Goal: Navigation & Orientation: Find specific page/section

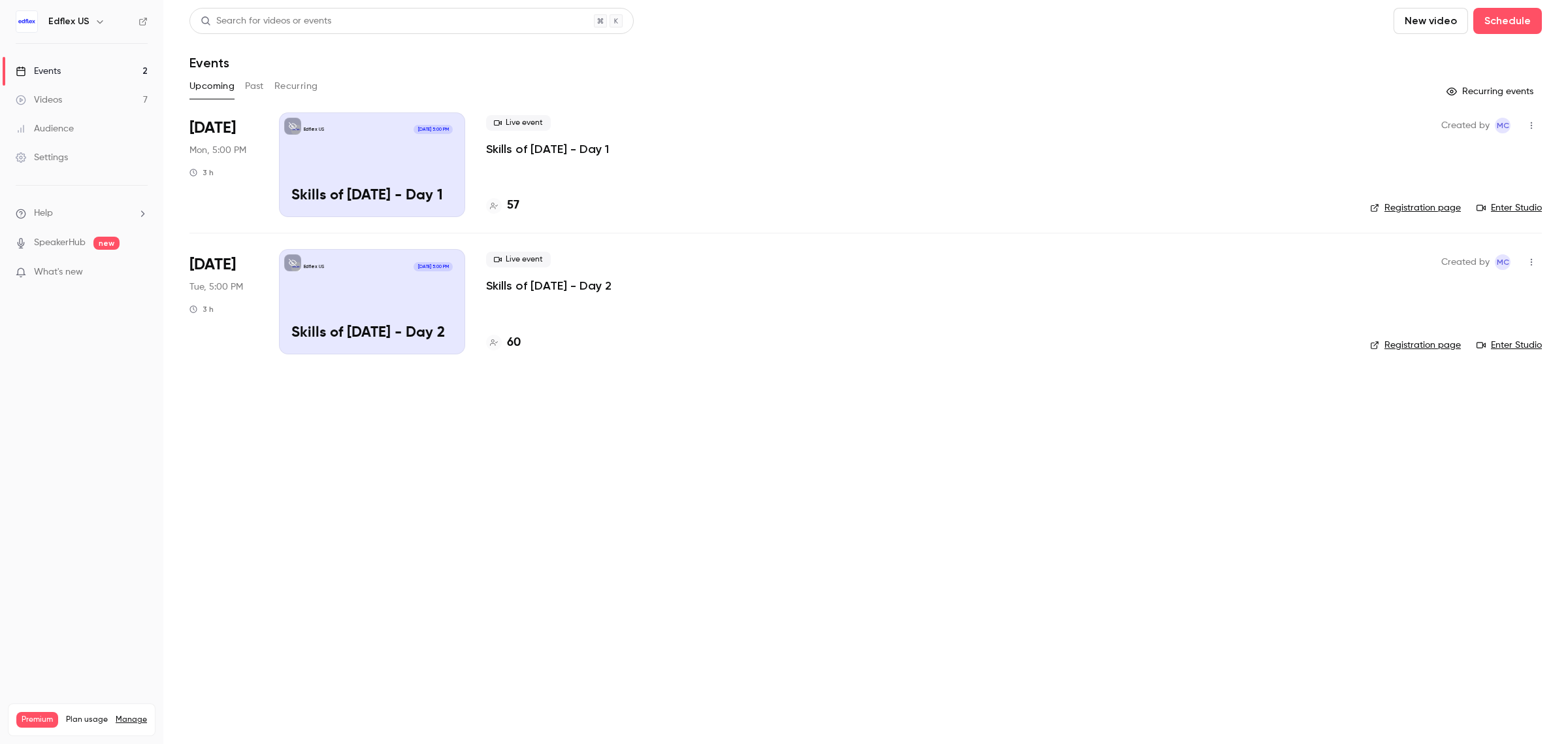
click at [97, 22] on icon "button" at bounding box center [99, 22] width 6 height 4
click at [80, 122] on span "Switch channel" at bounding box center [81, 120] width 66 height 14
click at [126, 118] on link "Edflex [GEOGRAPHIC_DATA]" at bounding box center [109, 110] width 196 height 38
